Goal: Information Seeking & Learning: Understand process/instructions

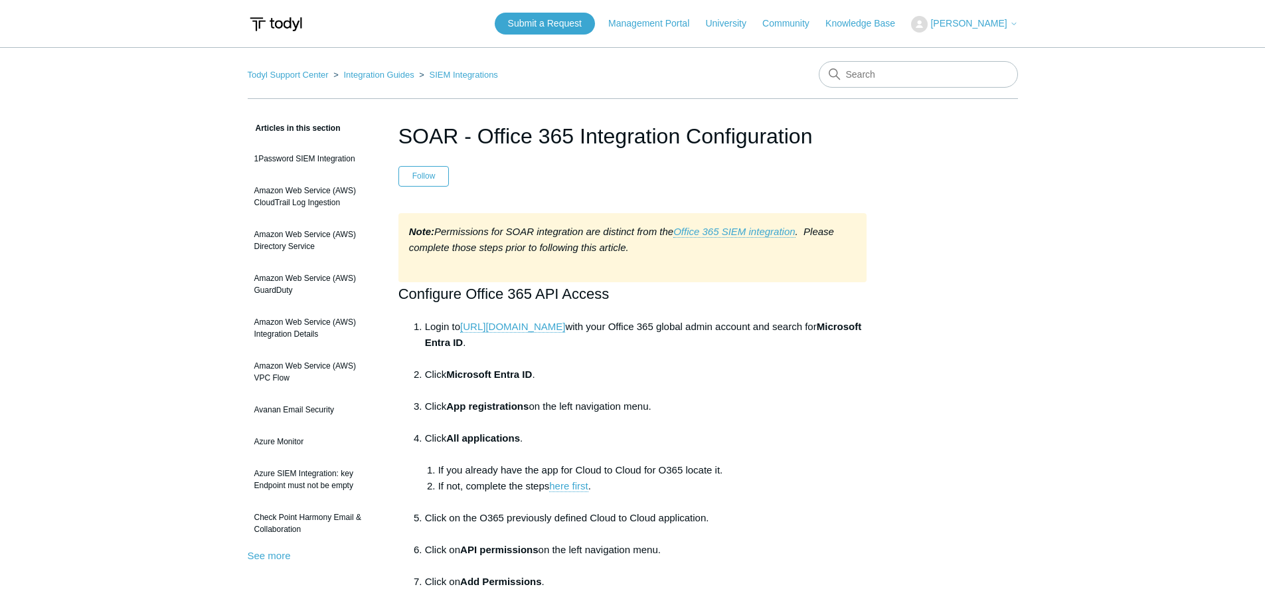
drag, startPoint x: 141, startPoint y: 414, endPoint x: 148, endPoint y: 414, distance: 7.3
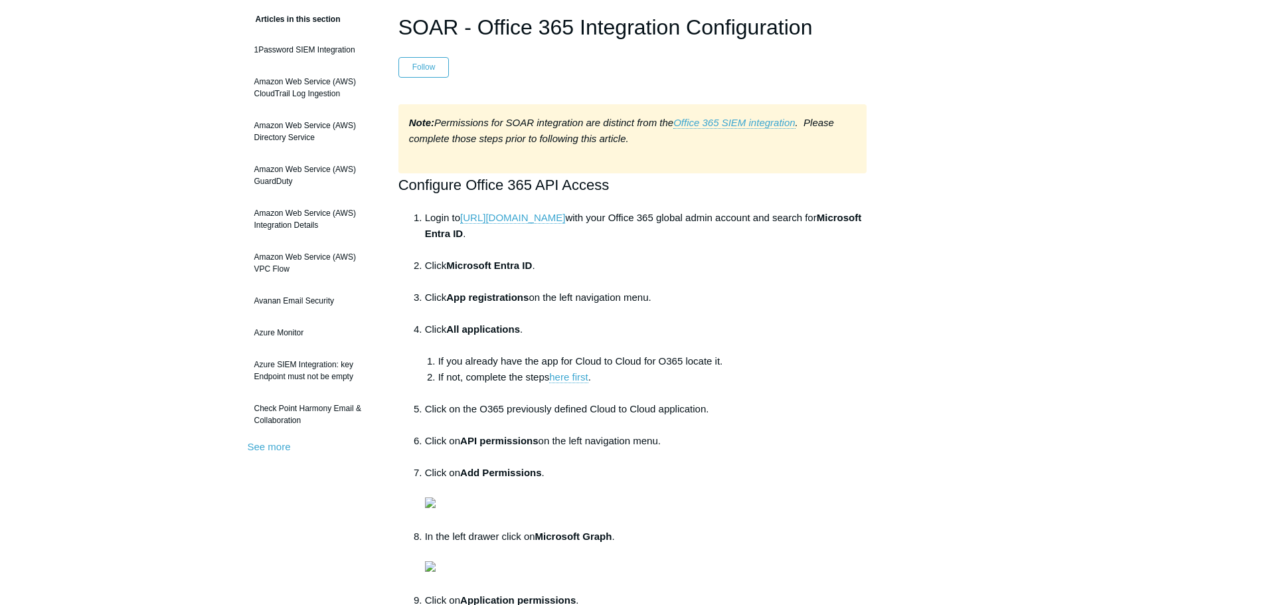
scroll to position [66, 0]
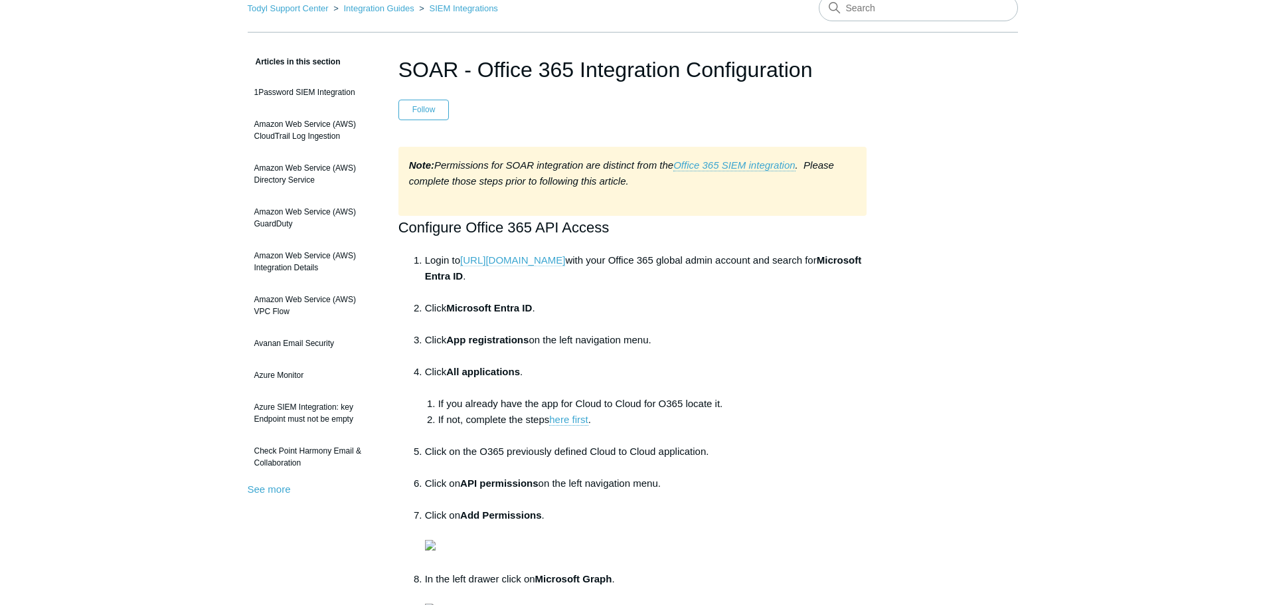
click at [525, 262] on link "https://portal.azure.com" at bounding box center [512, 260] width 105 height 12
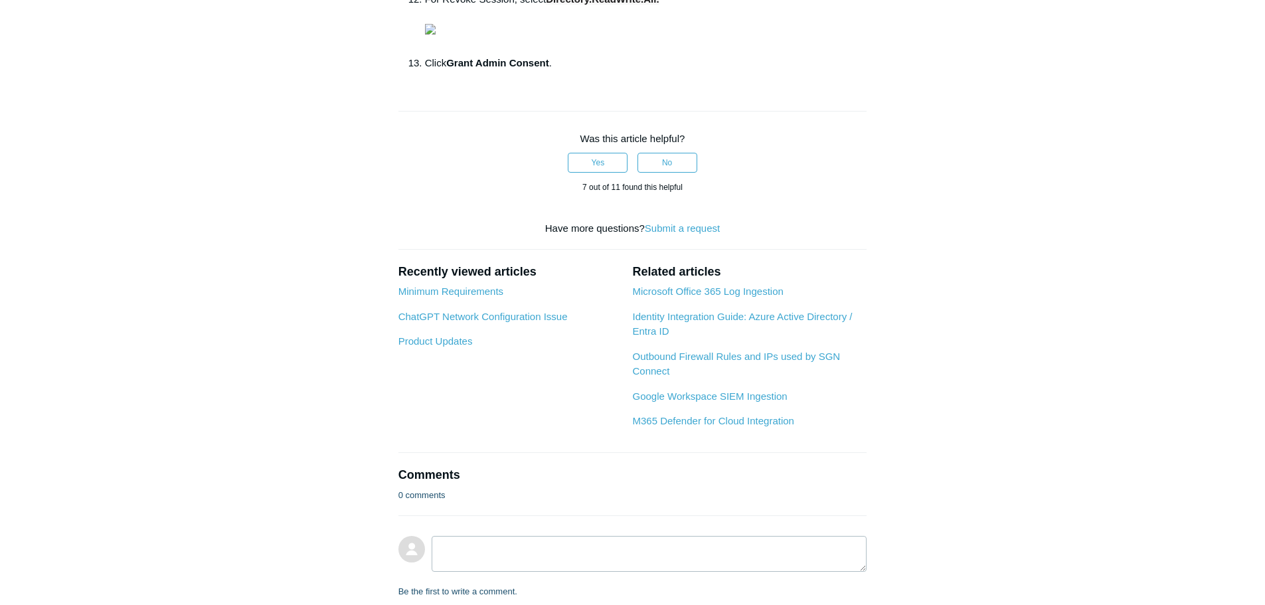
scroll to position [1062, 0]
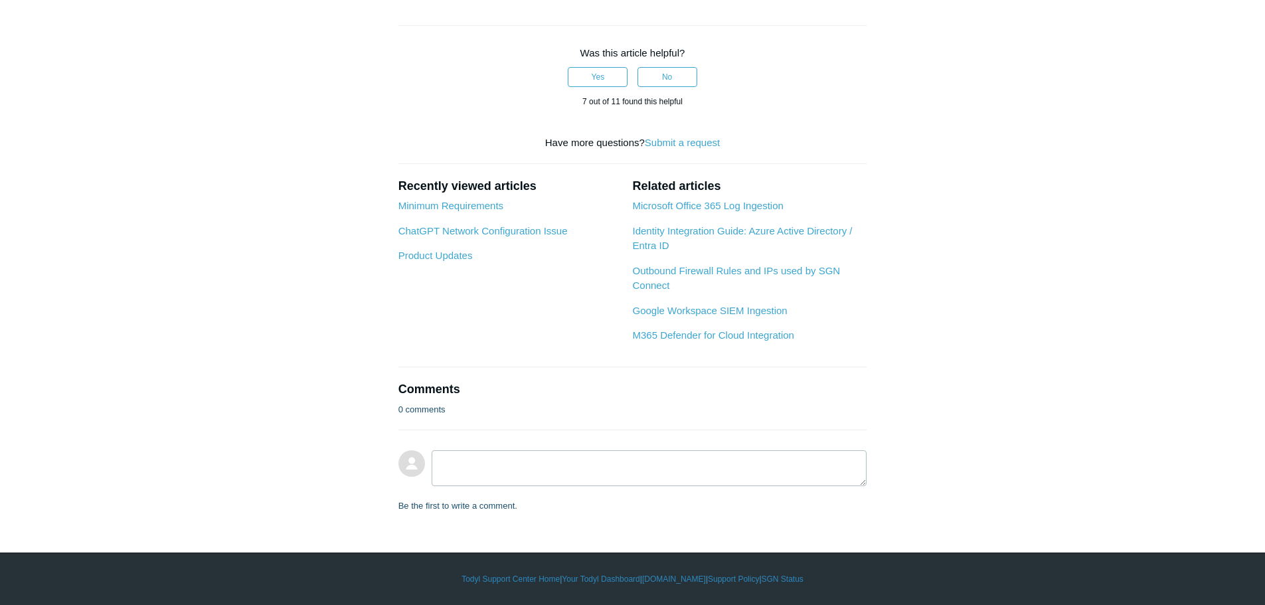
drag, startPoint x: 625, startPoint y: 181, endPoint x: 713, endPoint y: 179, distance: 88.3
copy strong "User.ReadWrite.All"
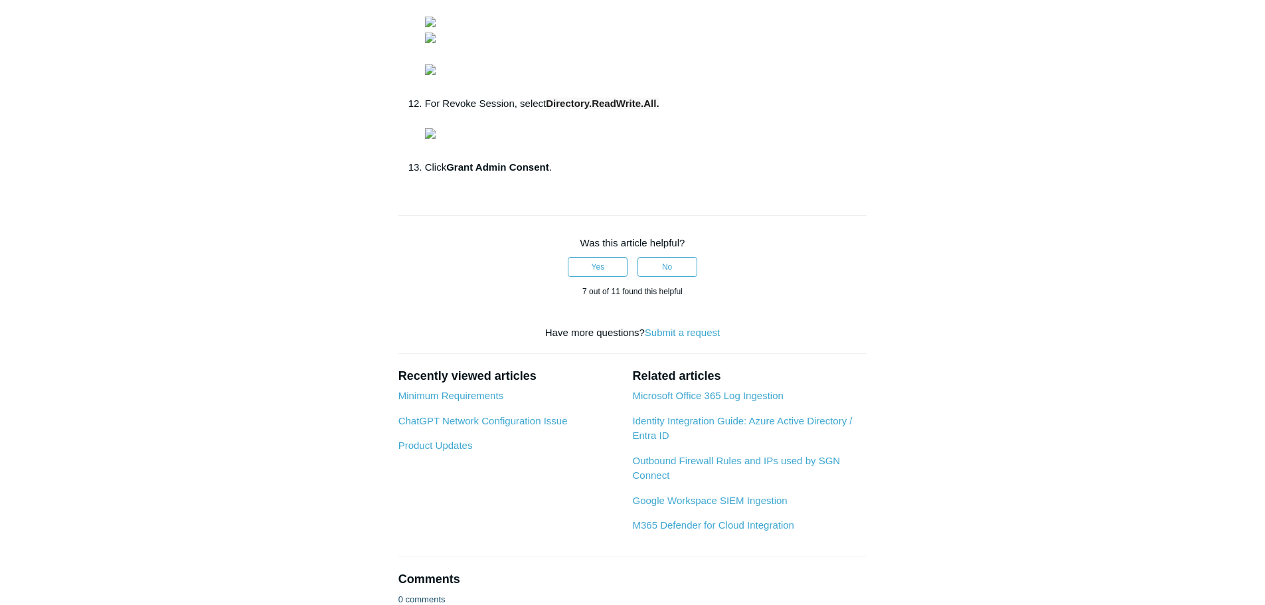
scroll to position [863, 0]
copy strong "User.ReadWrite.All"
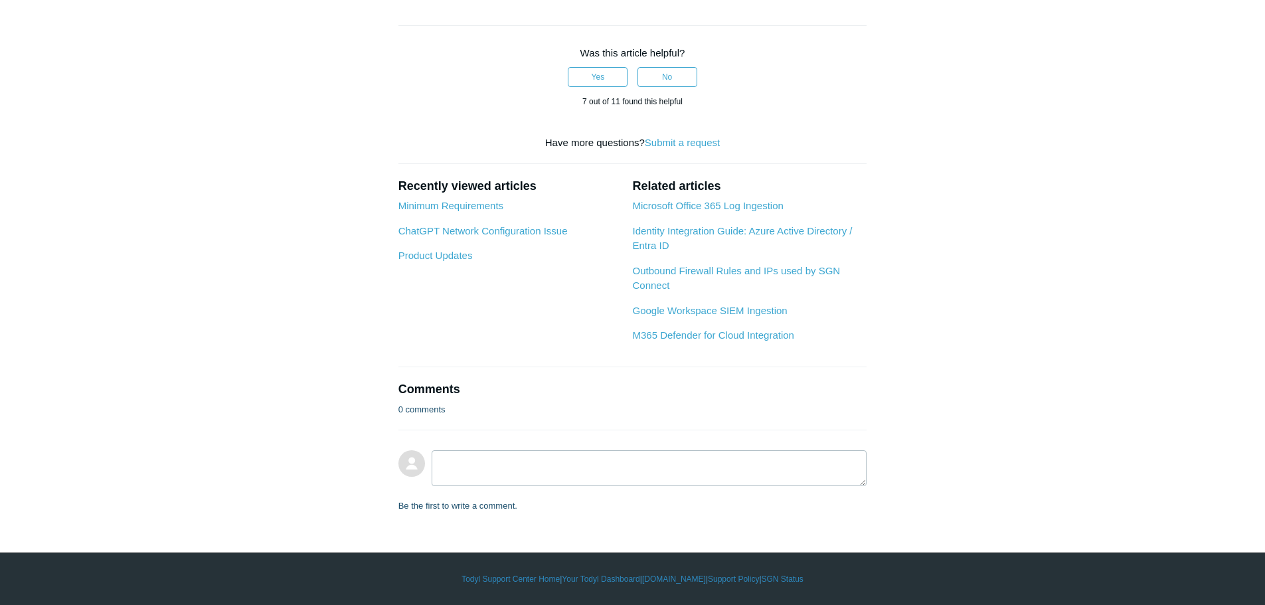
scroll to position [1195, 0]
drag, startPoint x: 534, startPoint y: 407, endPoint x: 654, endPoint y: 404, distance: 120.2
copy strong "User.ManageIdentities.All"
drag, startPoint x: 677, startPoint y: 404, endPoint x: 824, endPoint y: 402, distance: 146.7
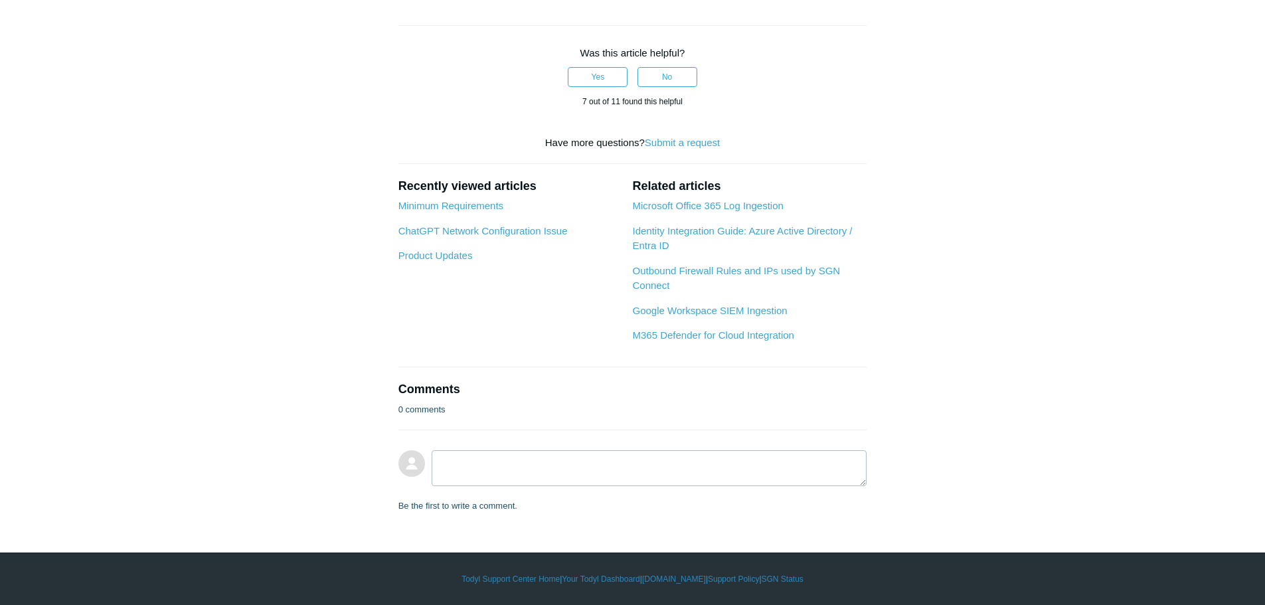
copy strong "User.EnableDisableAccount.All"
drag, startPoint x: 550, startPoint y: 220, endPoint x: 659, endPoint y: 220, distance: 108.2
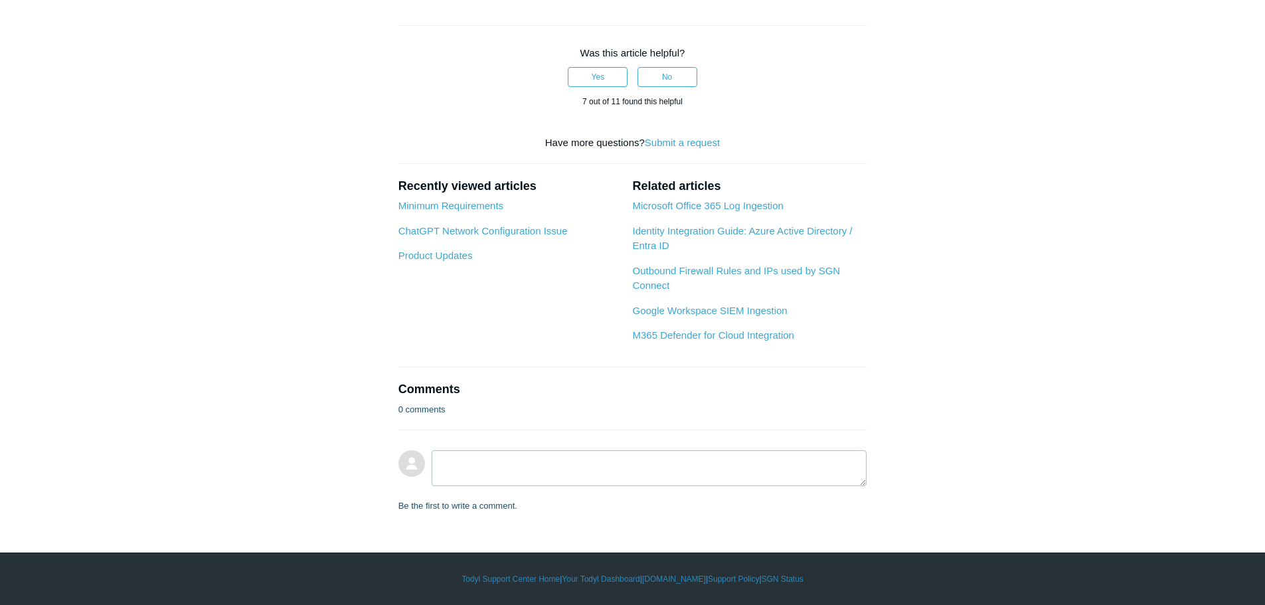
copy span "Directory.ReadWrite.All"
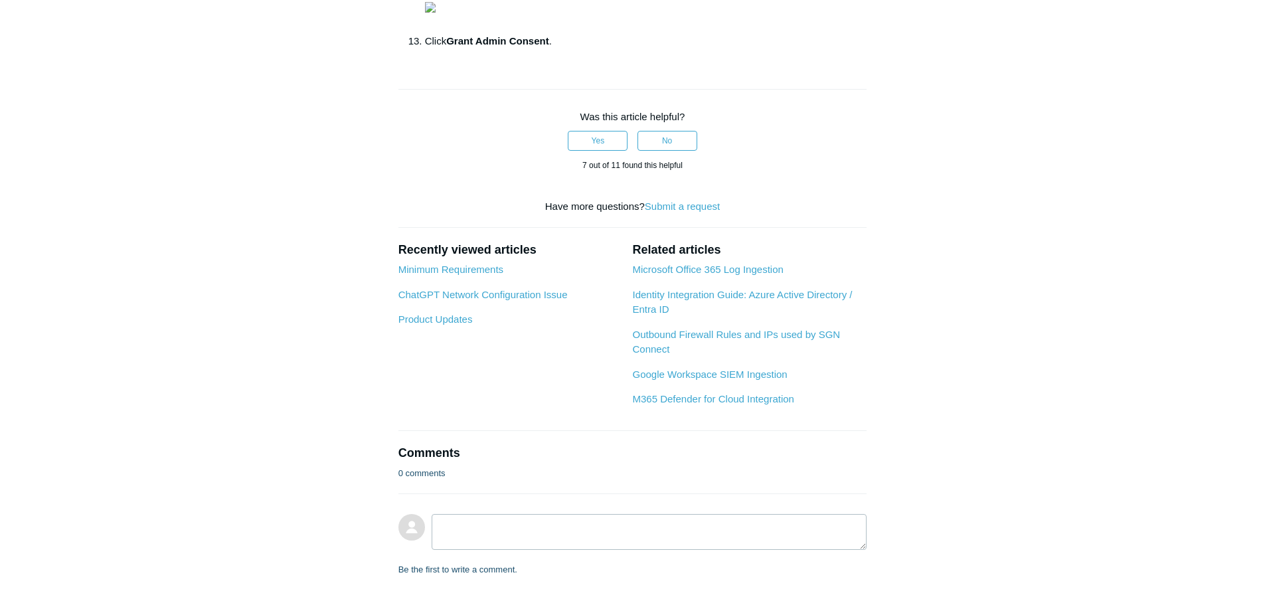
scroll to position [996, 0]
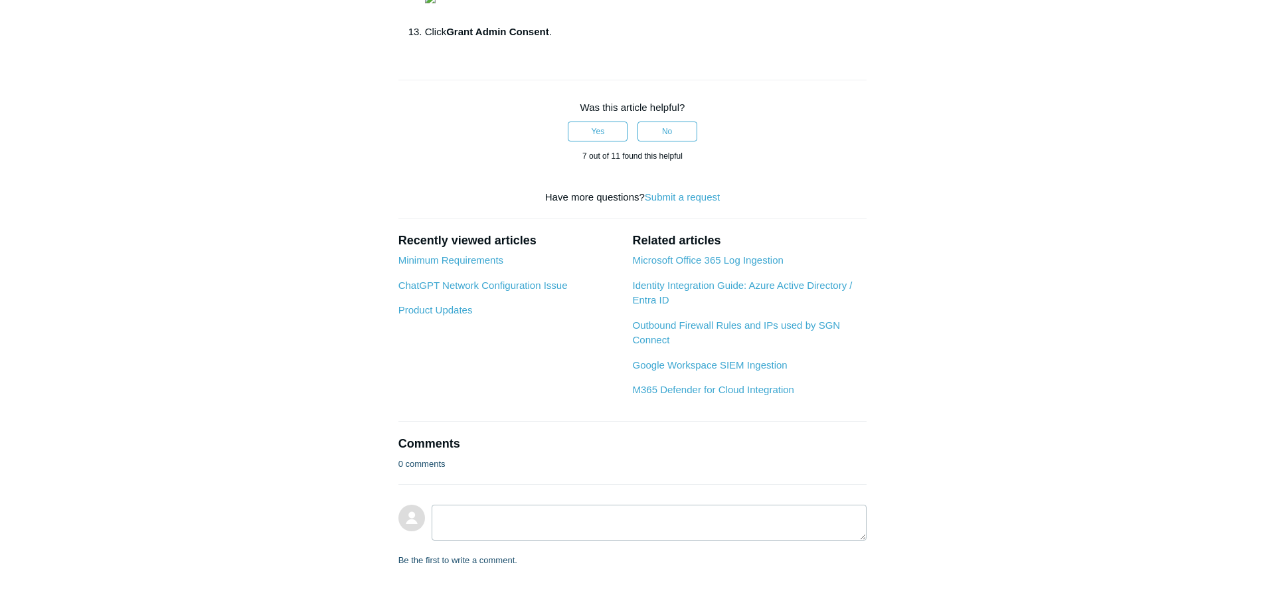
drag, startPoint x: 625, startPoint y: 248, endPoint x: 713, endPoint y: 249, distance: 87.6
copy strong "User.ReadWrite.All"
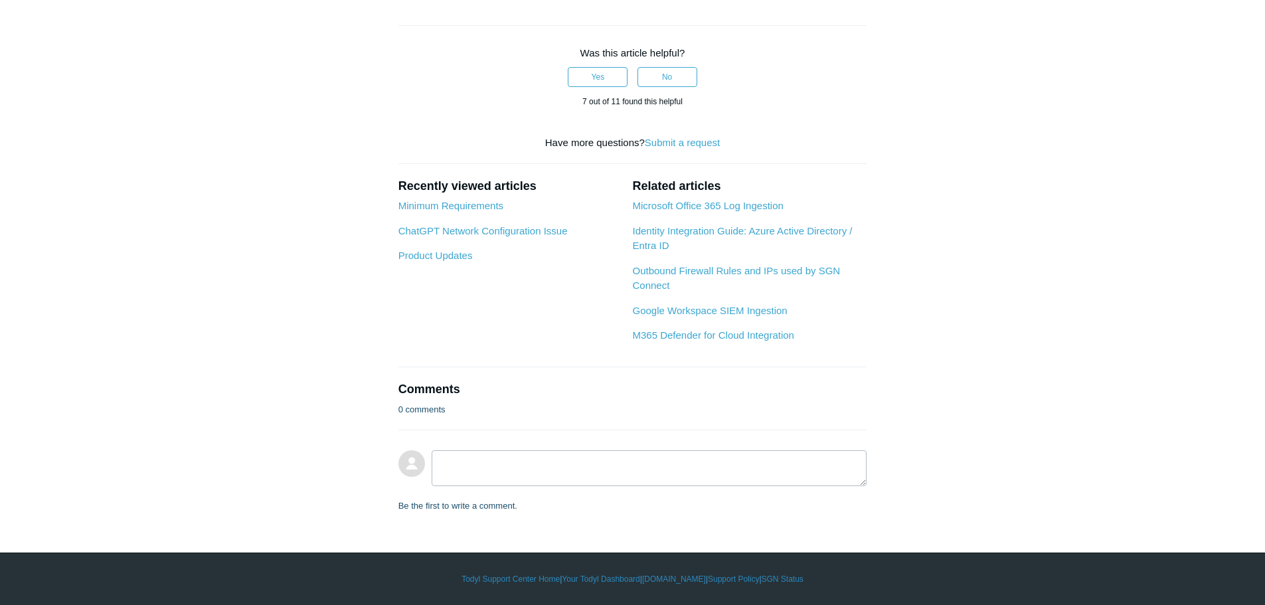
scroll to position [1328, 0]
drag, startPoint x: 536, startPoint y: 271, endPoint x: 654, endPoint y: 276, distance: 118.3
copy strong "User.ManageIdentities.All"
drag, startPoint x: 678, startPoint y: 271, endPoint x: 813, endPoint y: 224, distance: 143.2
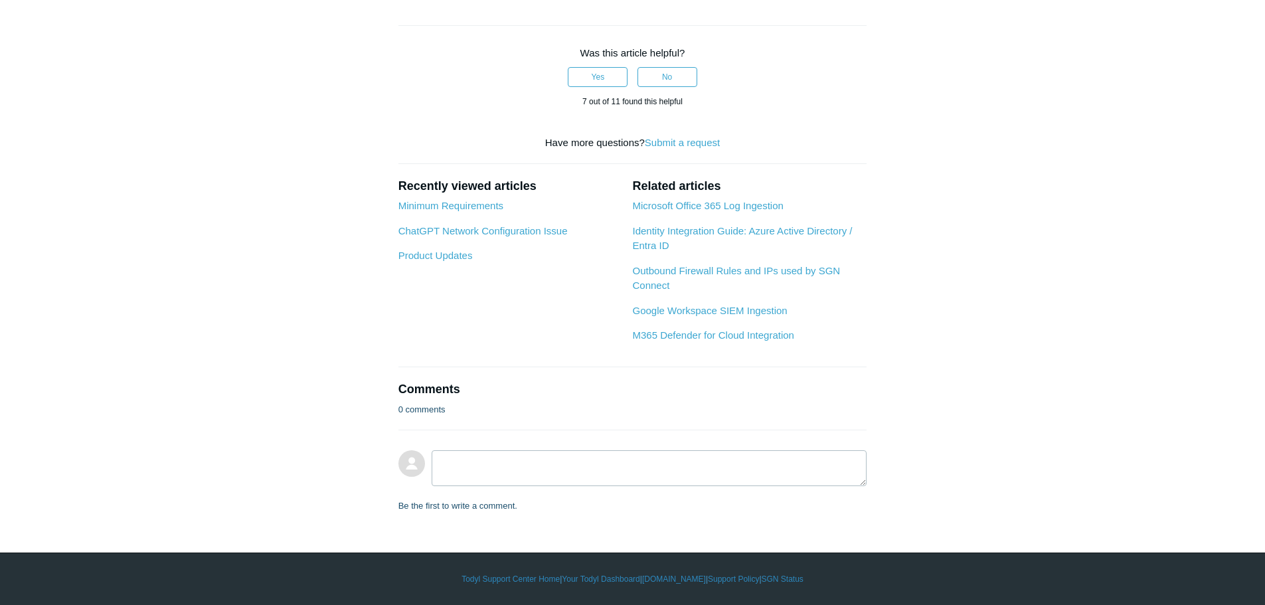
copy strong "User.EnableDisableAccount.All"
drag, startPoint x: 550, startPoint y: 289, endPoint x: 659, endPoint y: 284, distance: 109.0
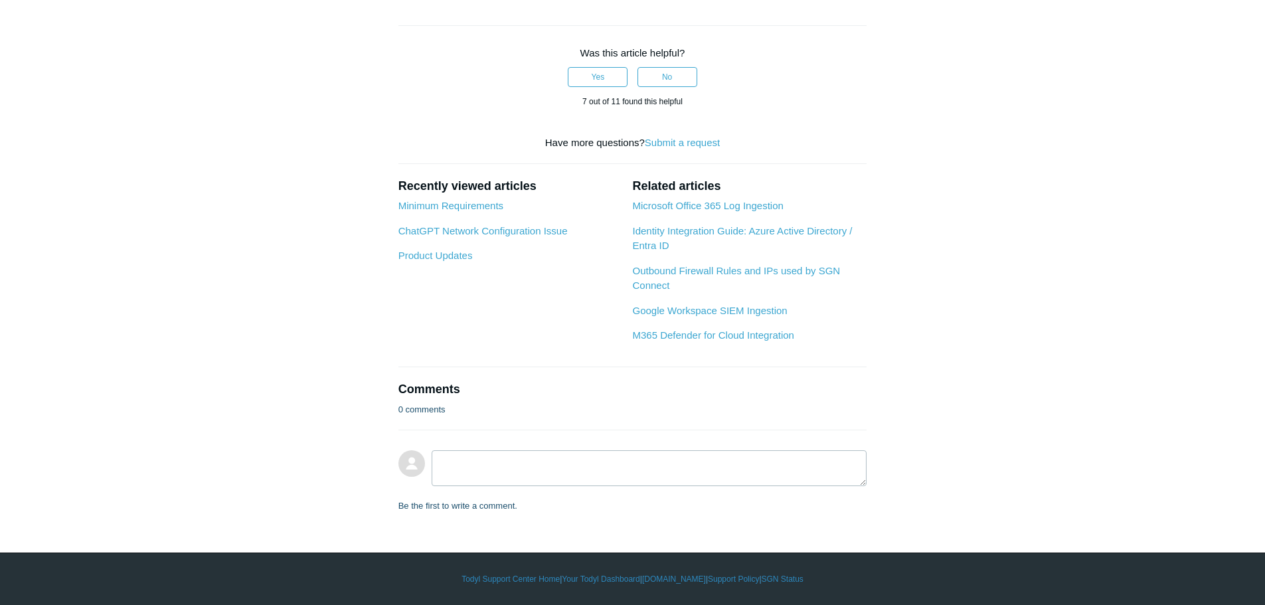
copy span "Directory.ReadWrite.All"
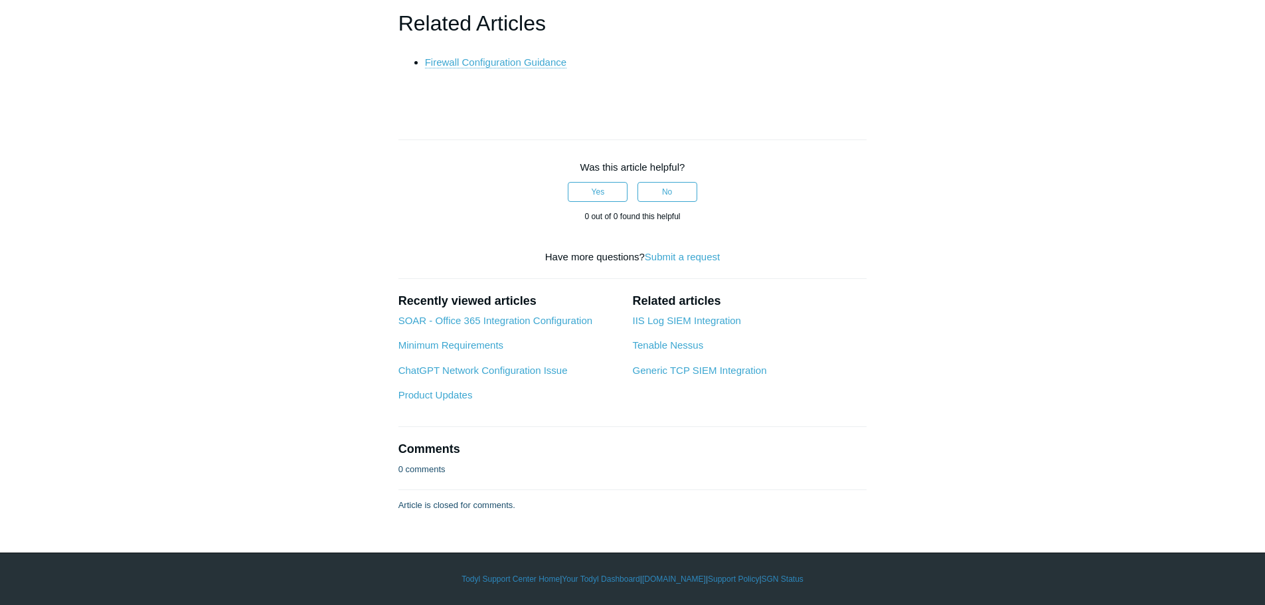
scroll to position [3718, 0]
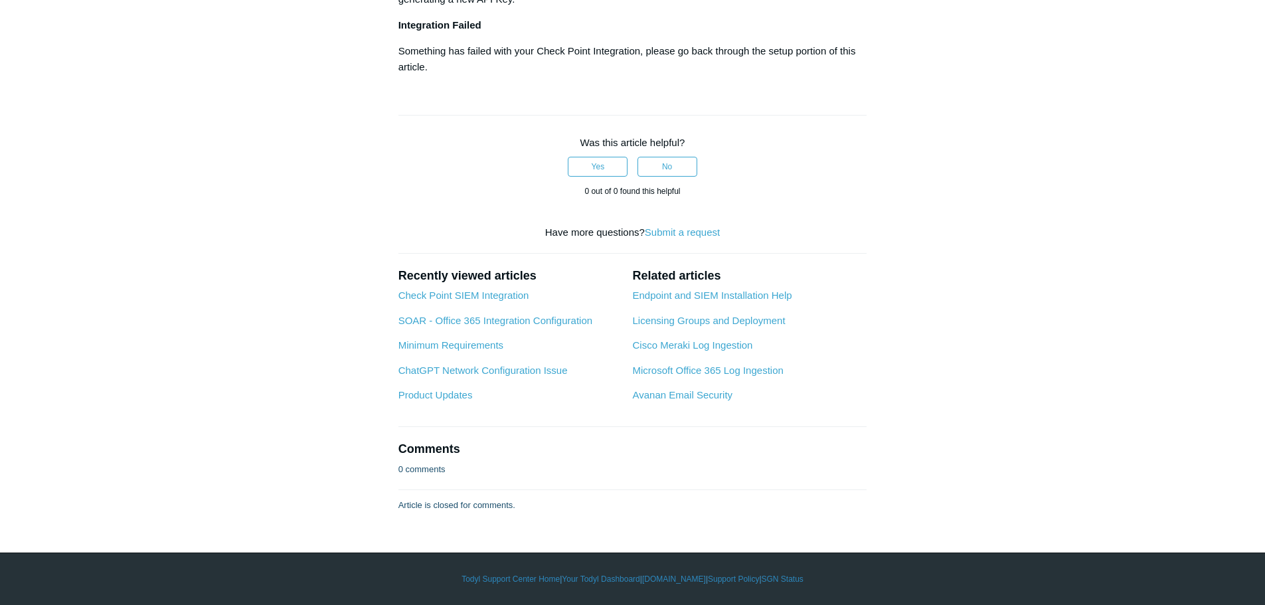
scroll to position [2722, 0]
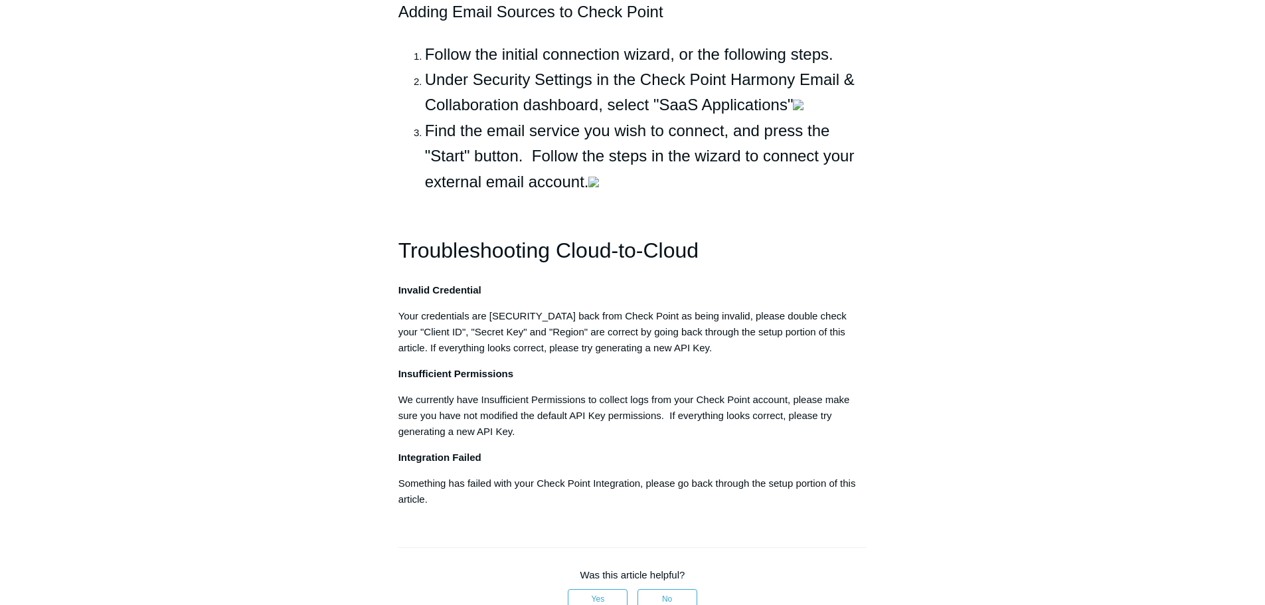
scroll to position [730, 0]
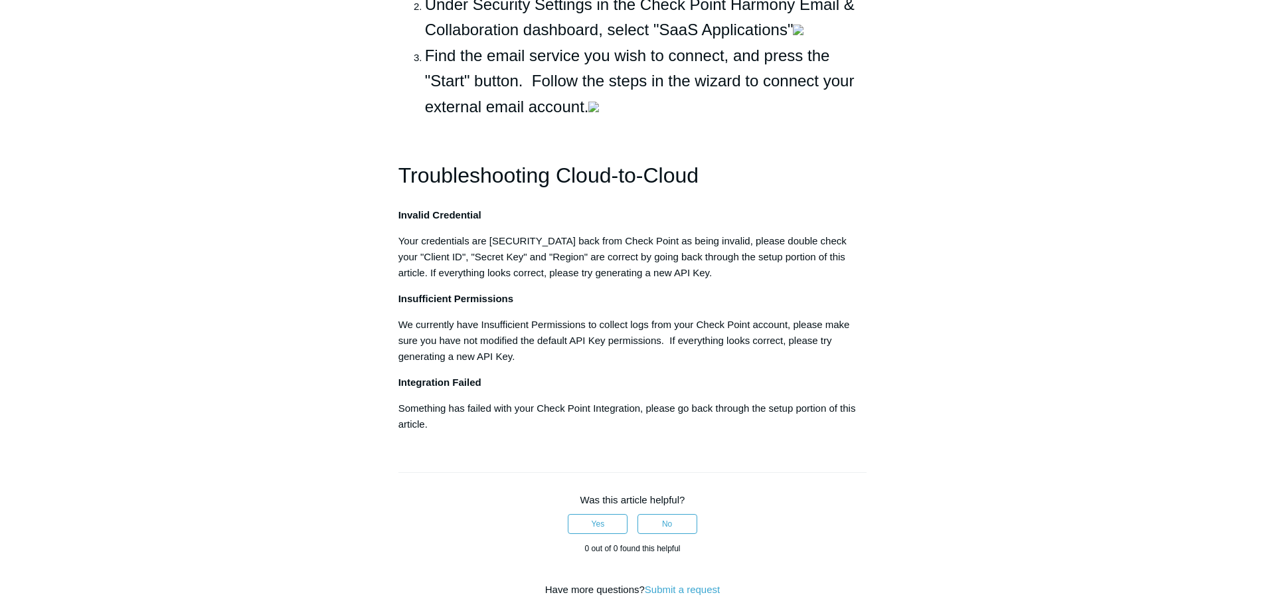
click at [342, 244] on aside "Articles in this section 1Password SIEM Integration Amazon Web Service (AWS) Cl…" at bounding box center [313, 56] width 131 height 1599
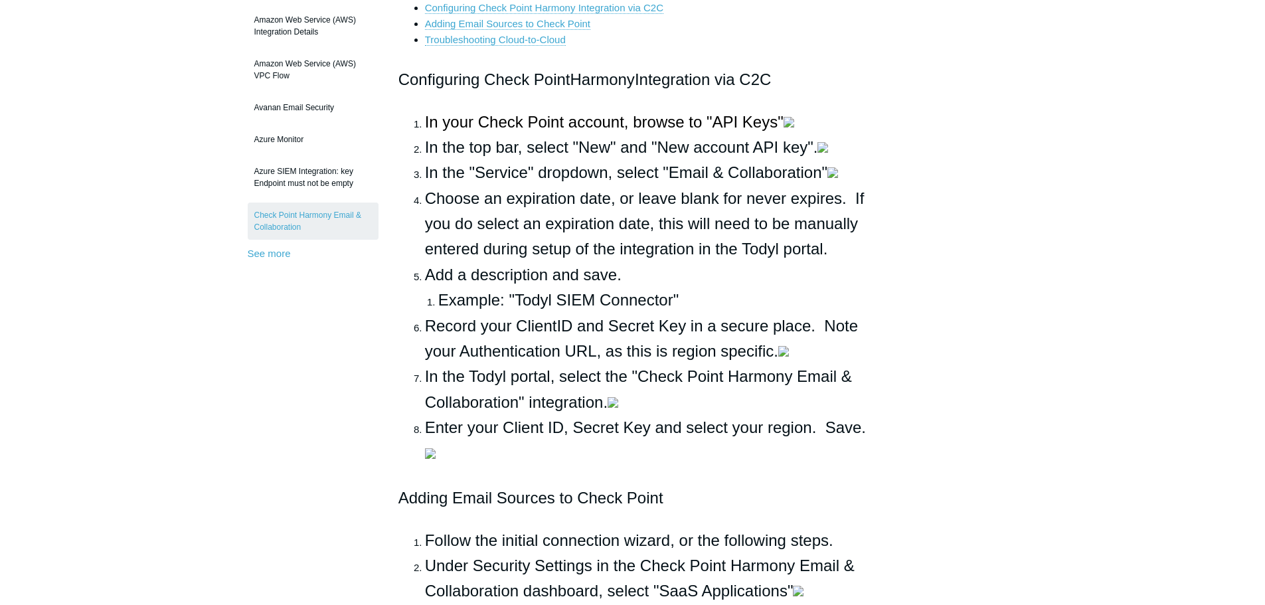
scroll to position [199, 0]
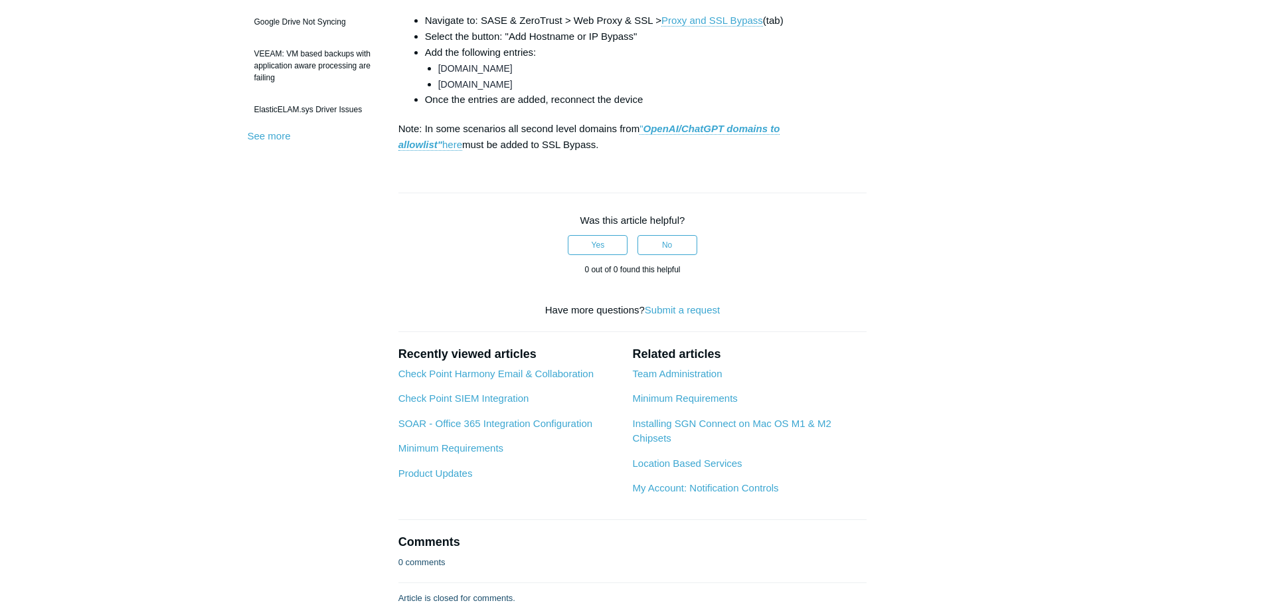
scroll to position [465, 0]
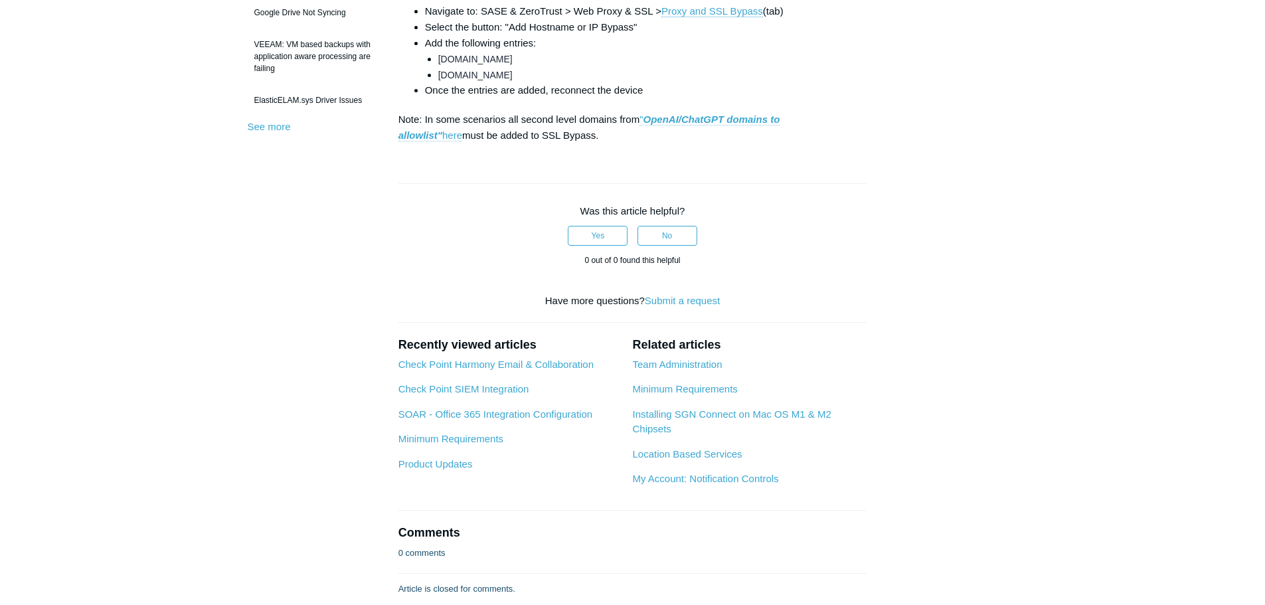
click at [686, 141] on em "OpenAI/ChatGPT domains to allowlist"" at bounding box center [589, 127] width 382 height 27
